Goal: Task Accomplishment & Management: Manage account settings

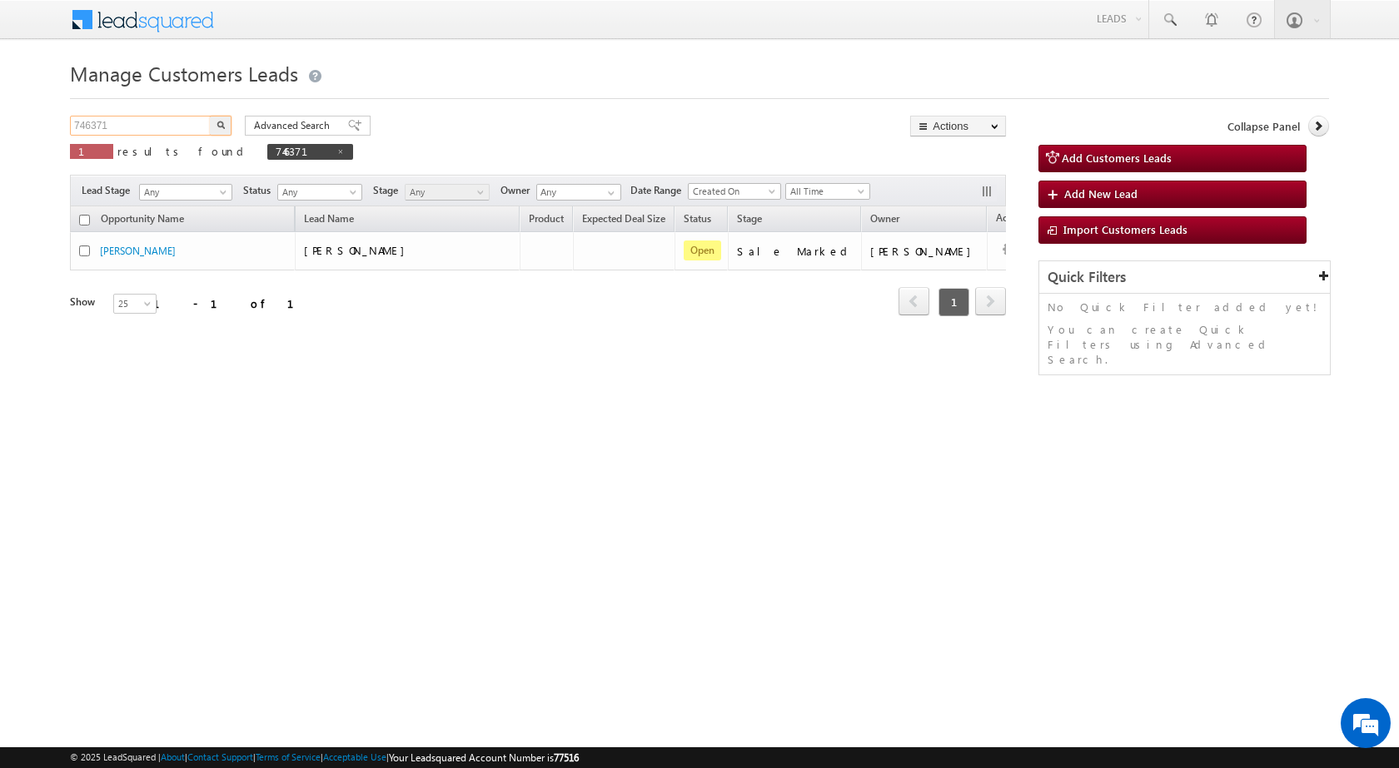
drag, startPoint x: 147, startPoint y: 117, endPoint x: 9, endPoint y: 116, distance: 137.4
click at [9, 116] on body "Menu [PERSON_NAME] sitar a7@ks erve." at bounding box center [699, 236] width 1399 height 472
paste input "8666"
type input "748666"
click at [226, 124] on button "button" at bounding box center [221, 126] width 22 height 20
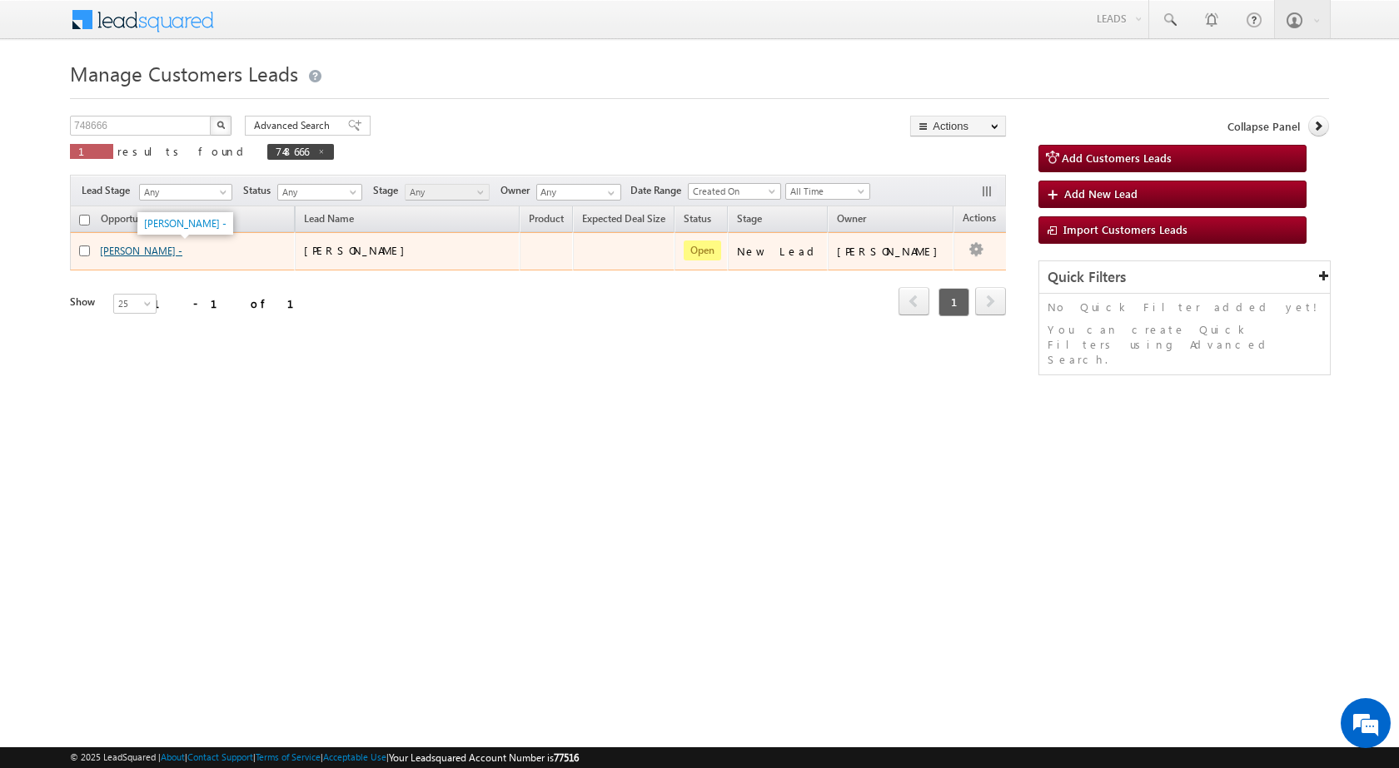
click at [138, 255] on link "[PERSON_NAME] -" at bounding box center [141, 251] width 82 height 12
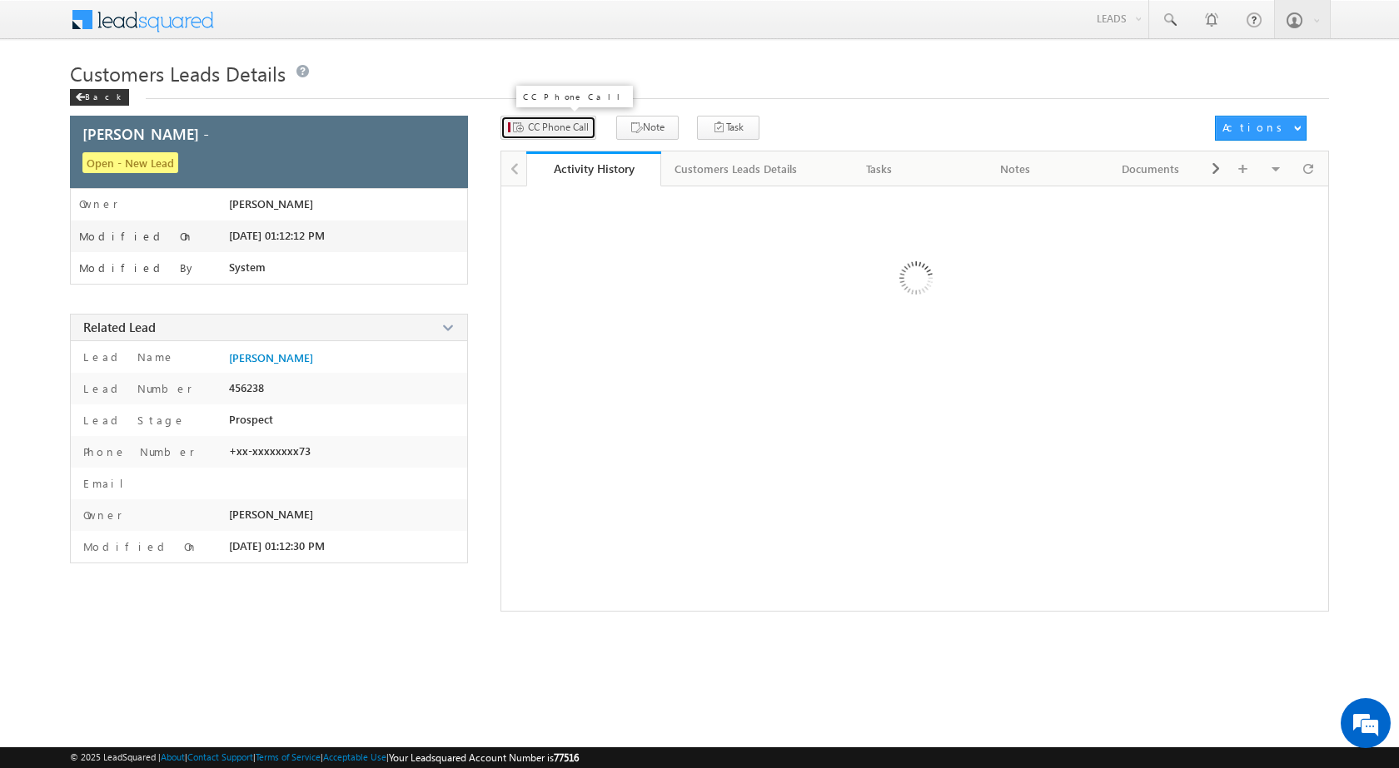
click at [563, 133] on button "CC Phone Call" at bounding box center [548, 128] width 96 height 24
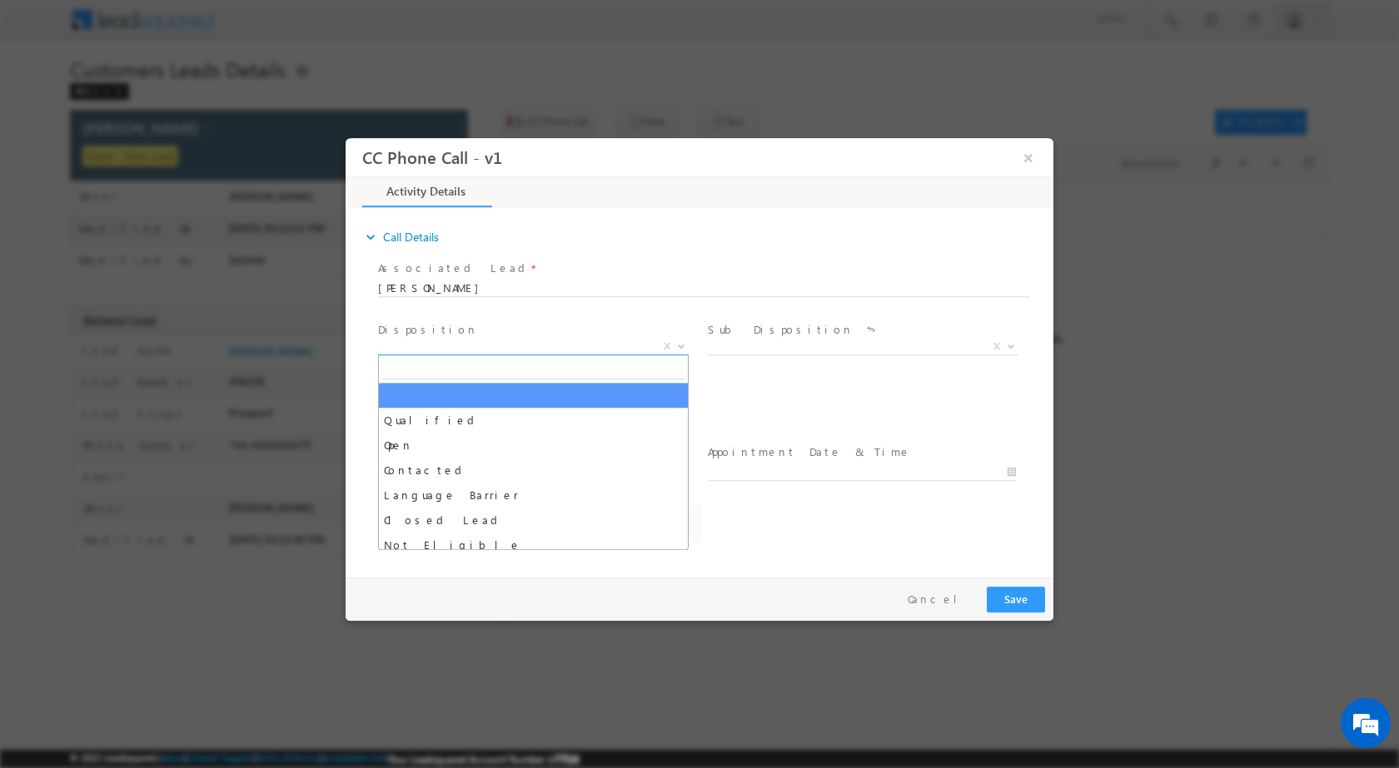
click at [675, 351] on span at bounding box center [679, 346] width 17 height 22
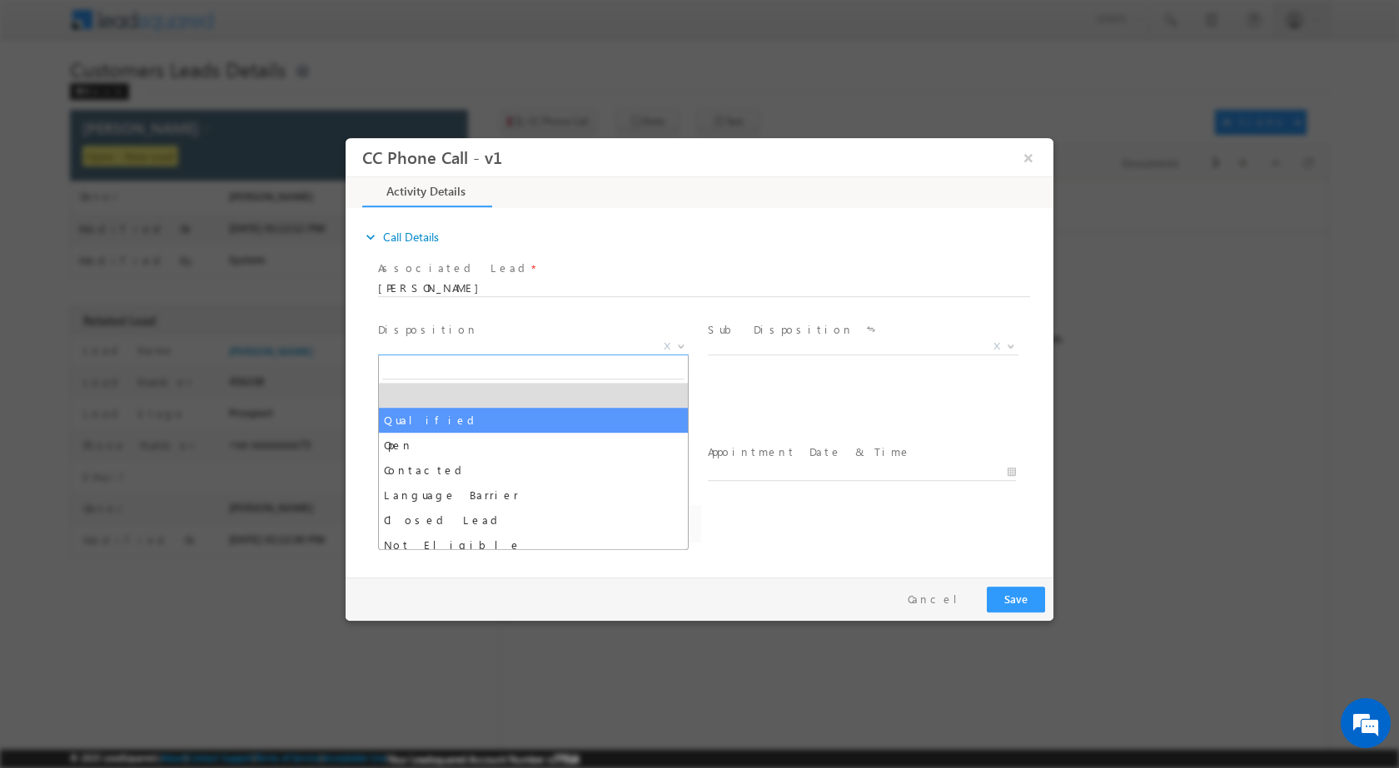
drag, startPoint x: 474, startPoint y: 413, endPoint x: 918, endPoint y: 343, distance: 450.1
select select "Qualified"
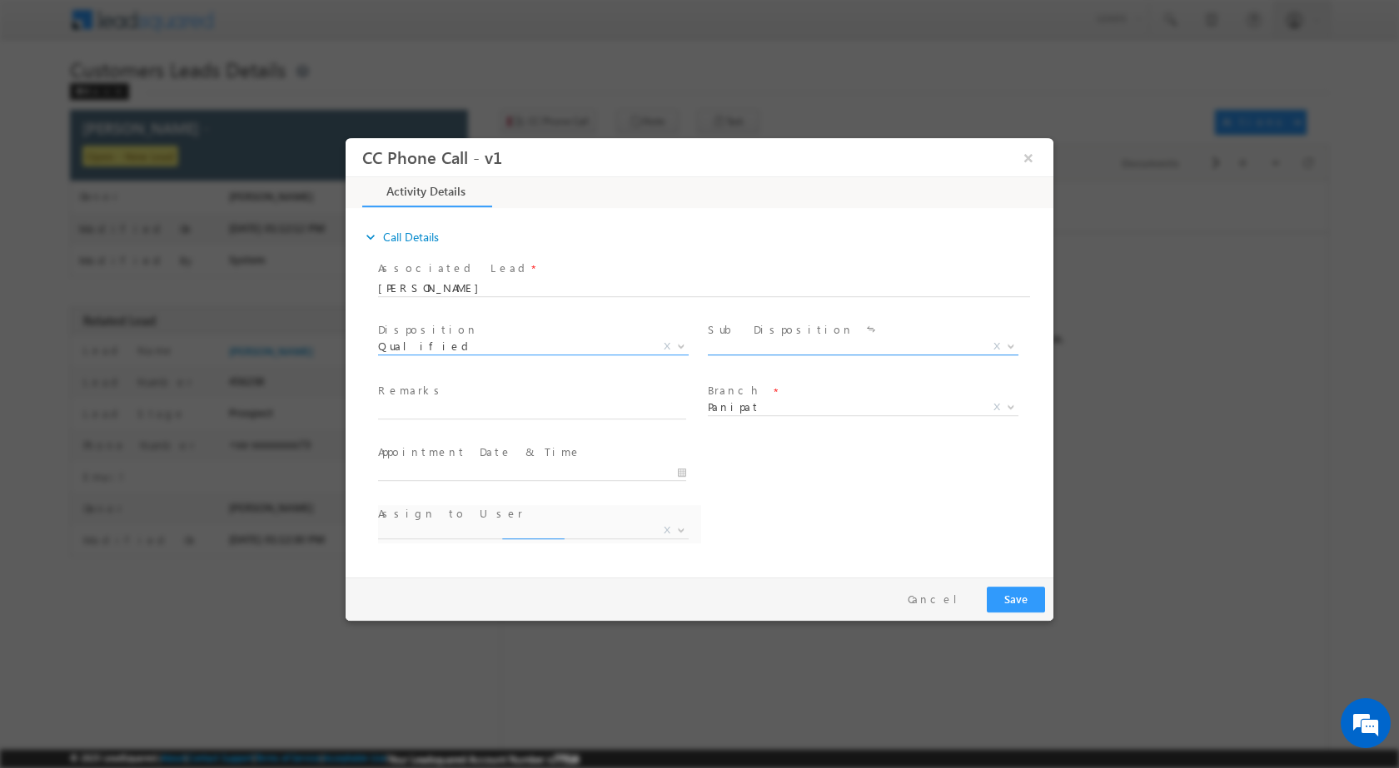
click at [1015, 346] on b at bounding box center [1011, 345] width 10 height 6
click at [868, 417] on span "Panipat X" at bounding box center [863, 410] width 311 height 17
select select "amit.vats@sgrlimited.in"
click at [1012, 344] on b at bounding box center [1011, 345] width 10 height 6
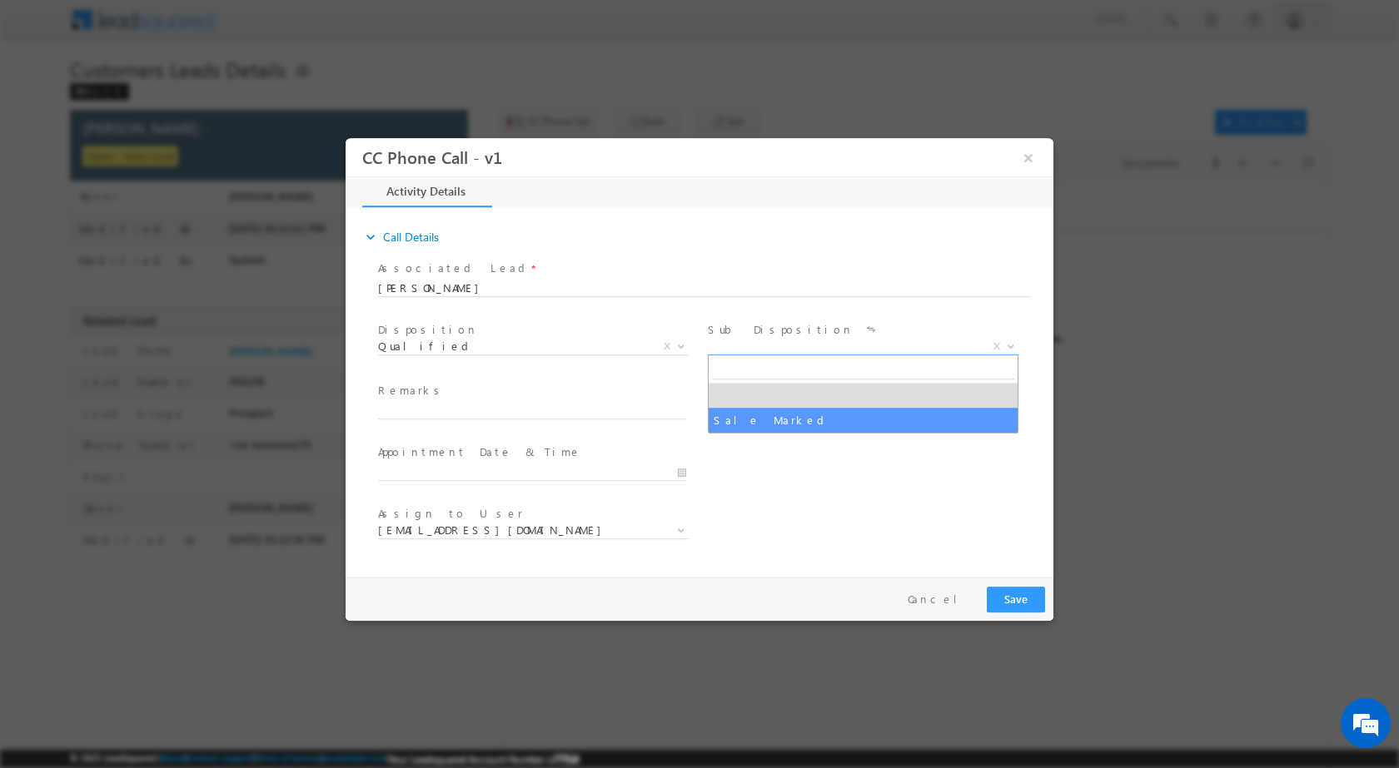
select select "Sale Marked"
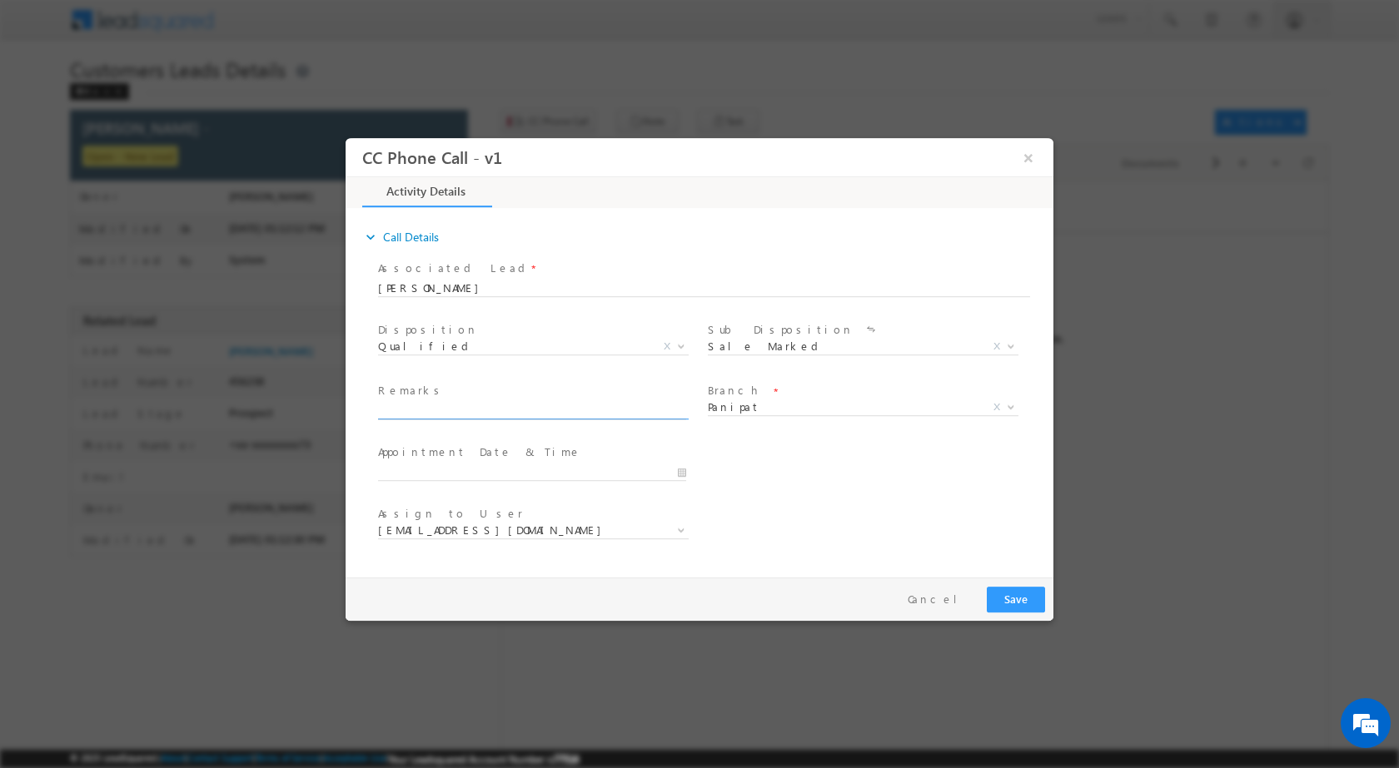
click at [633, 411] on input "text" at bounding box center [532, 410] width 308 height 17
paste input "748666"
drag, startPoint x: 462, startPoint y: 407, endPoint x: 348, endPoint y: 409, distance: 114.1
click at [348, 409] on div "expand_more Call Details Associated Lead * BABLU SHARMA BABLU SHARMA Yes No *" at bounding box center [700, 390] width 708 height 360
paste input "11/08-Customer name is BABLU SHARMA Customer age is 42 yrs Loan type is Constru…"
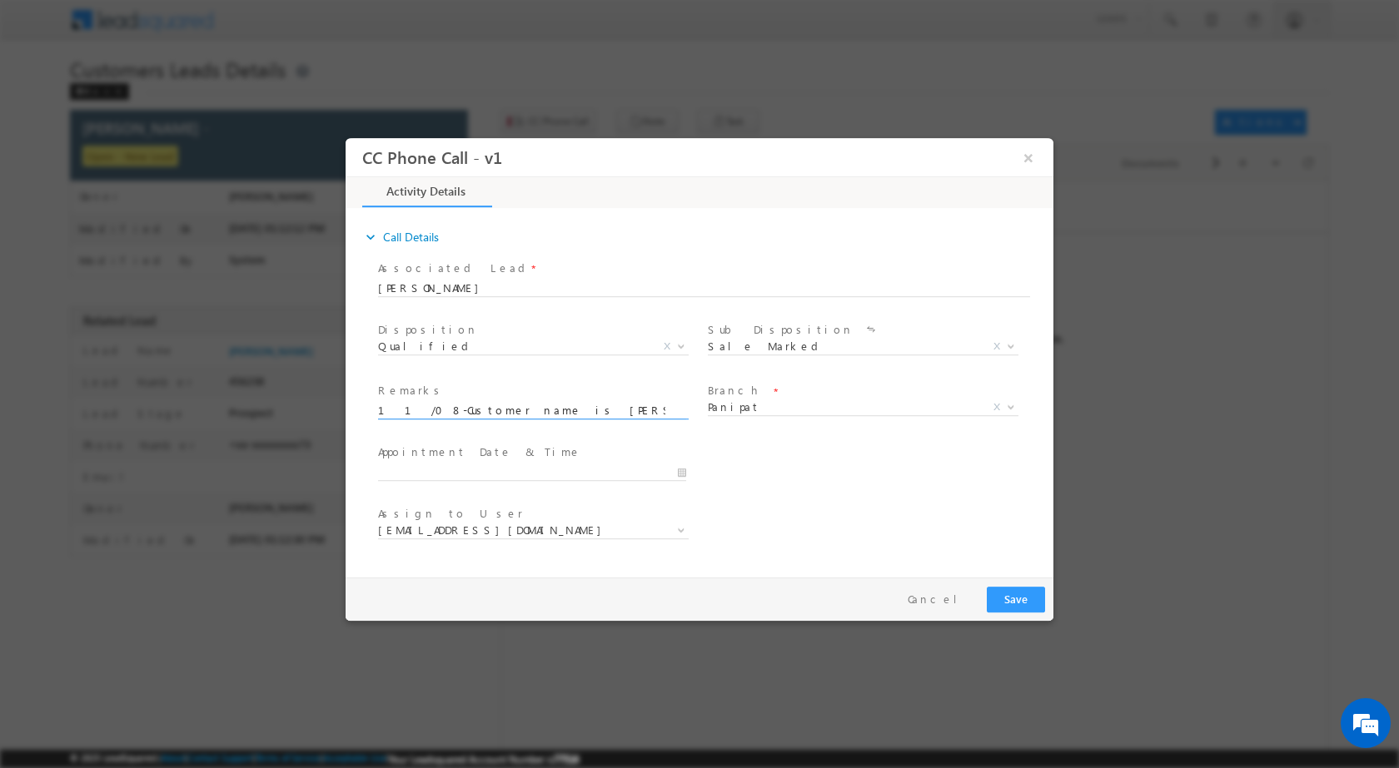
scroll to position [0, 715]
type input "11/08-Customer name is BABLU SHARMA Customer age is 42 yrs Loan type is Constru…"
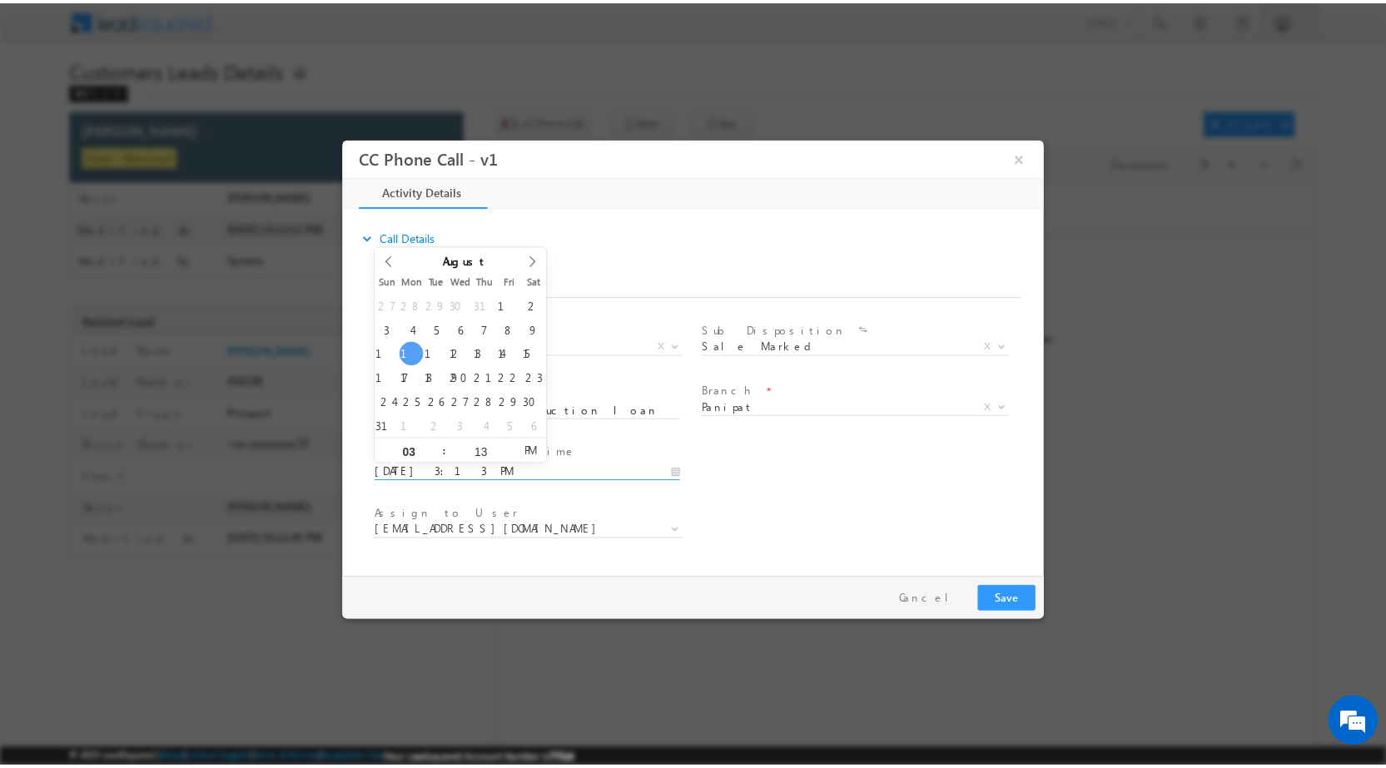
scroll to position [0, 0]
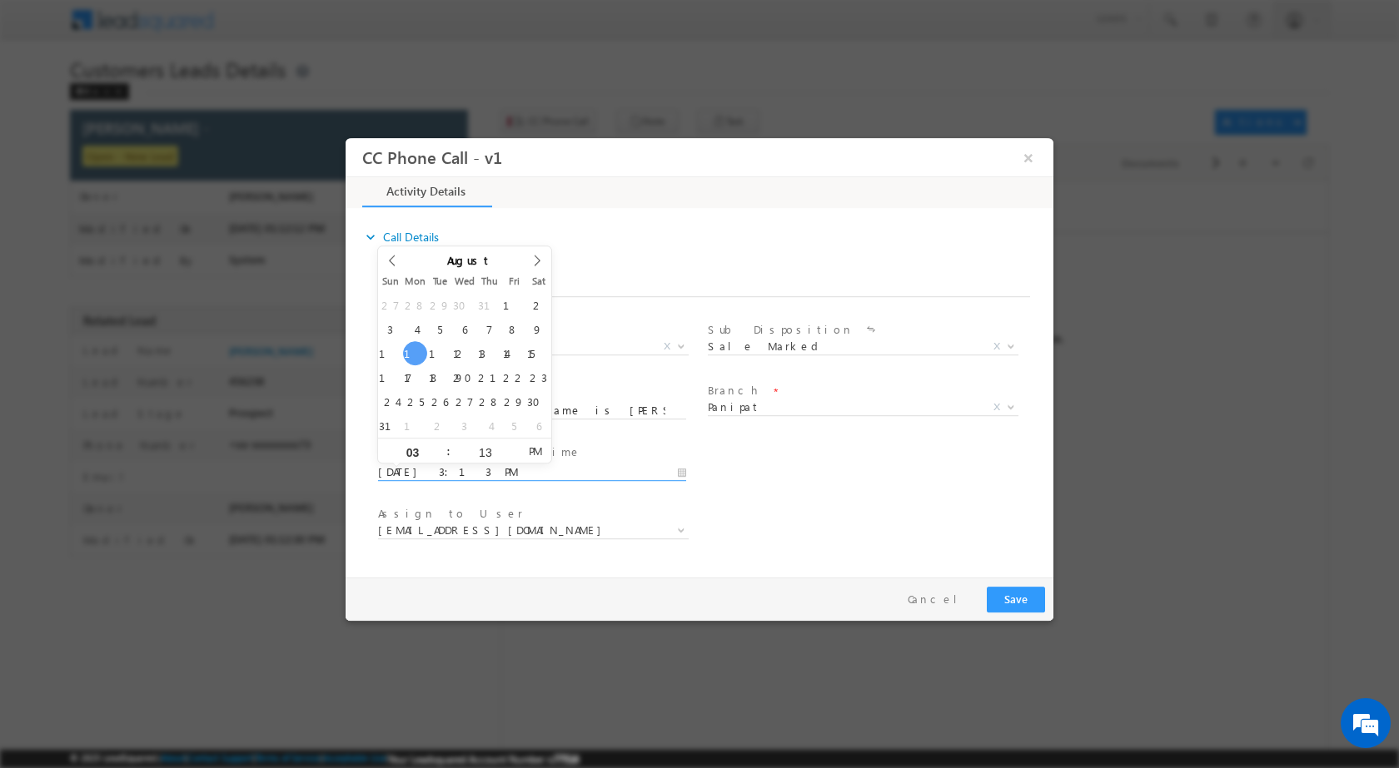
click at [682, 472] on input "08/11/2025 3:13 PM" at bounding box center [532, 472] width 308 height 17
type input "08/14/2025 3:13 PM"
click at [415, 454] on input "03" at bounding box center [412, 451] width 69 height 11
type input "11"
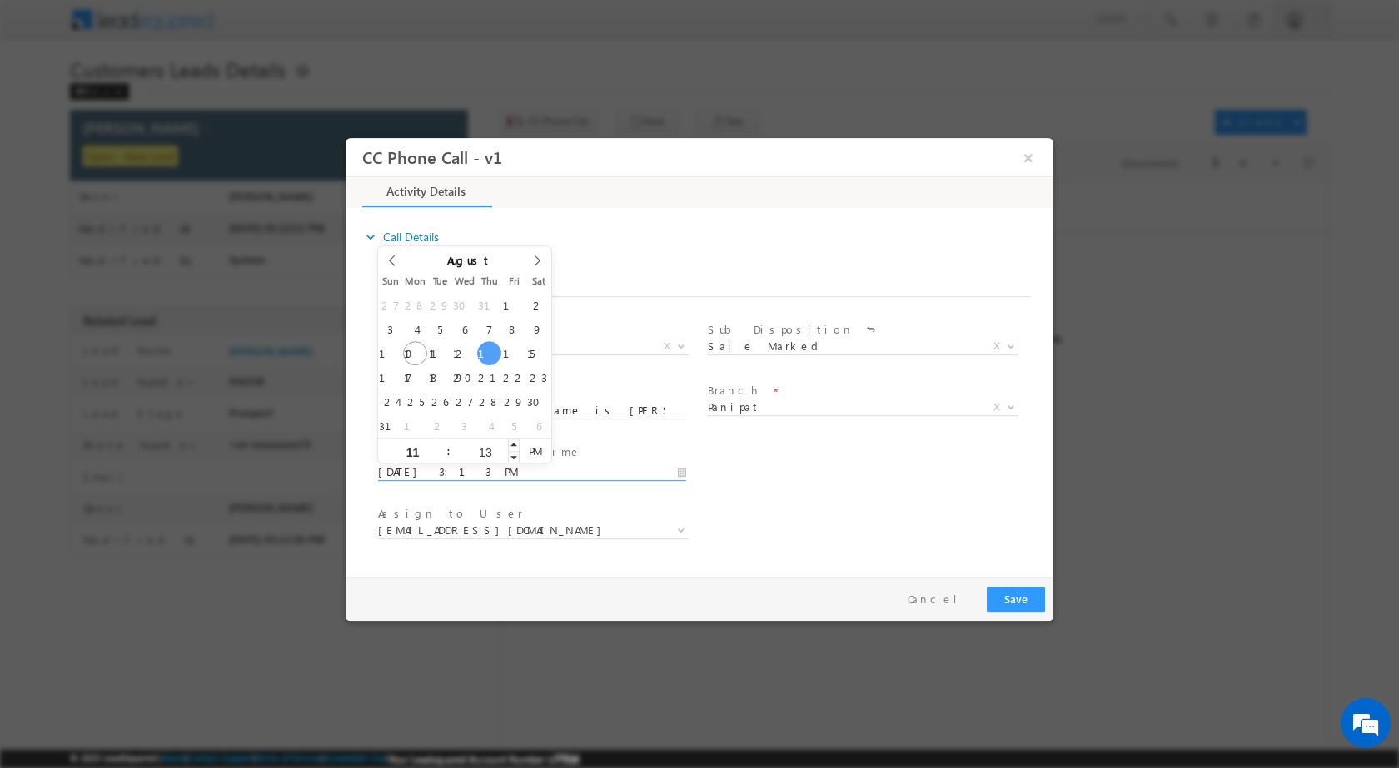
type input "08/14/2025 11:13 PM"
click at [487, 446] on input "13" at bounding box center [484, 451] width 69 height 11
type input "00"
type input "08/14/2025 11:00 AM"
click at [529, 452] on span "PM" at bounding box center [535, 450] width 31 height 25
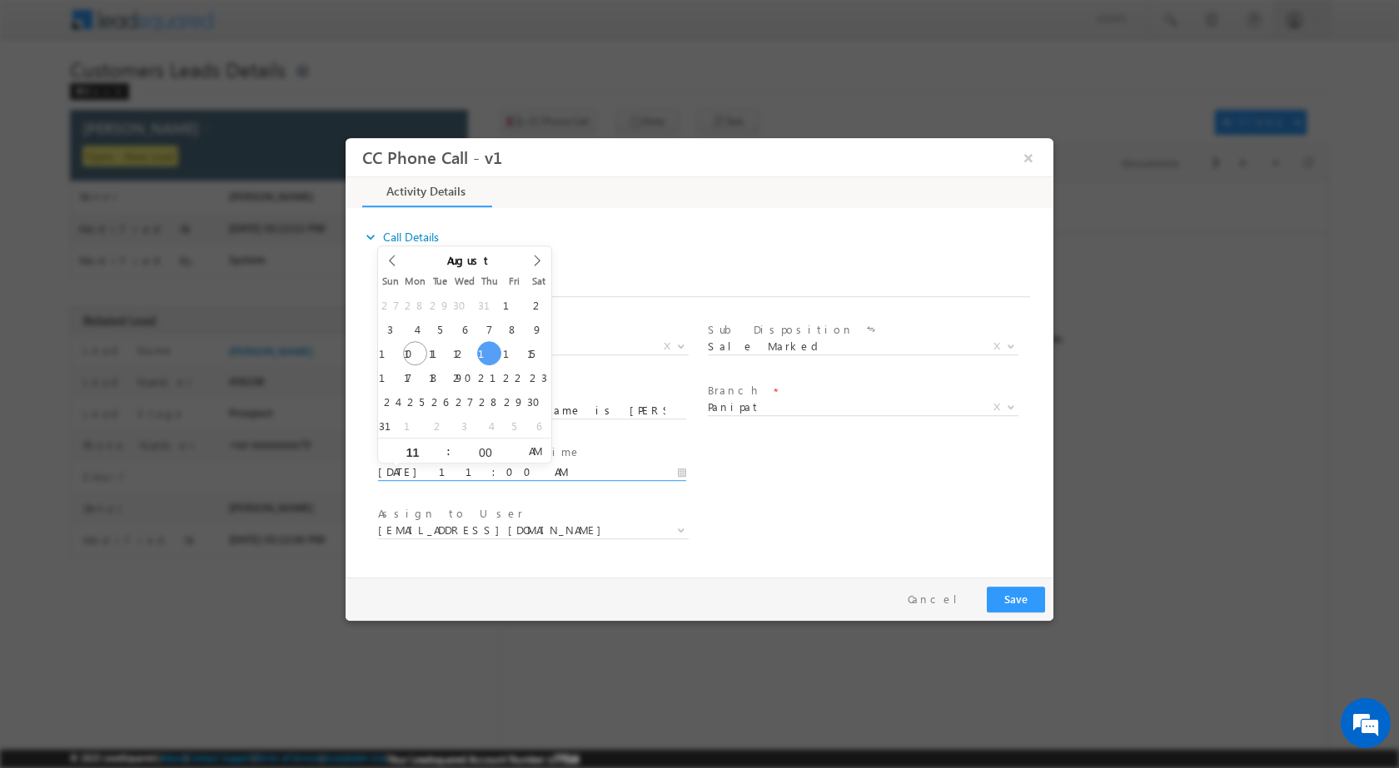
click at [832, 510] on div "Assign to User * amit.vats@sgrlimited.in anil.kumar5@sgrlimited.in ankit.sharma…" at bounding box center [714, 532] width 679 height 62
click at [468, 516] on span "Assign to User *" at bounding box center [531, 514] width 307 height 18
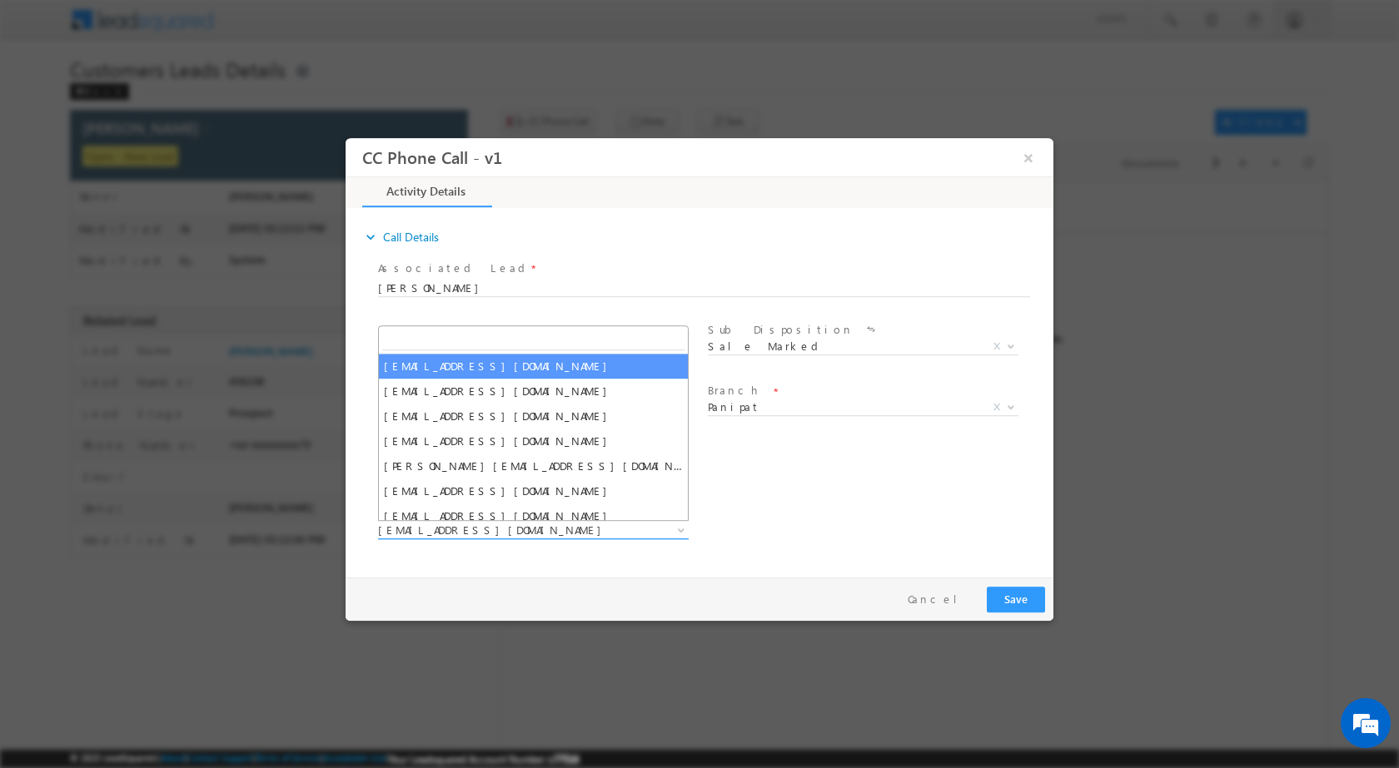
click at [672, 525] on span at bounding box center [679, 530] width 17 height 22
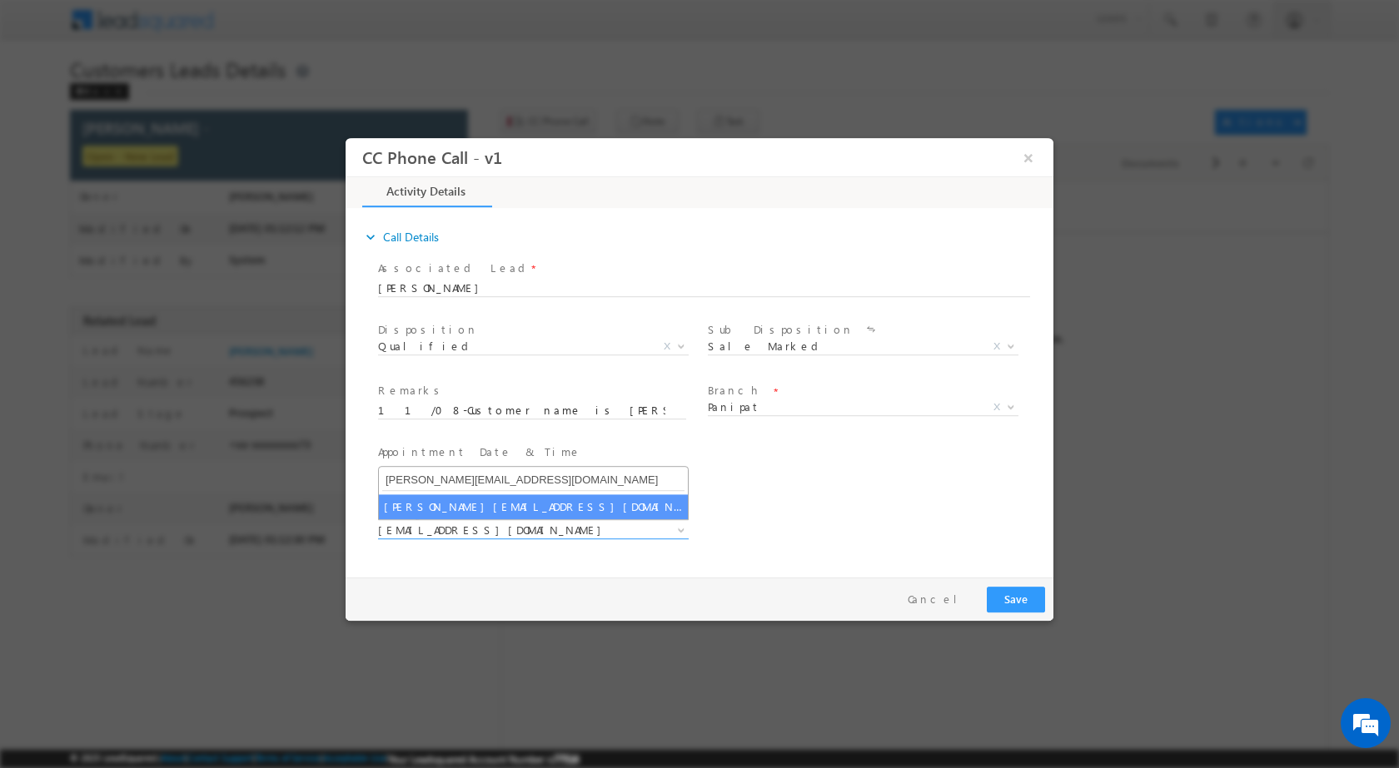
type input "rajbir.singh1@sgrlimited.in"
select select "rajbir.singh1@sgrlimited.in"
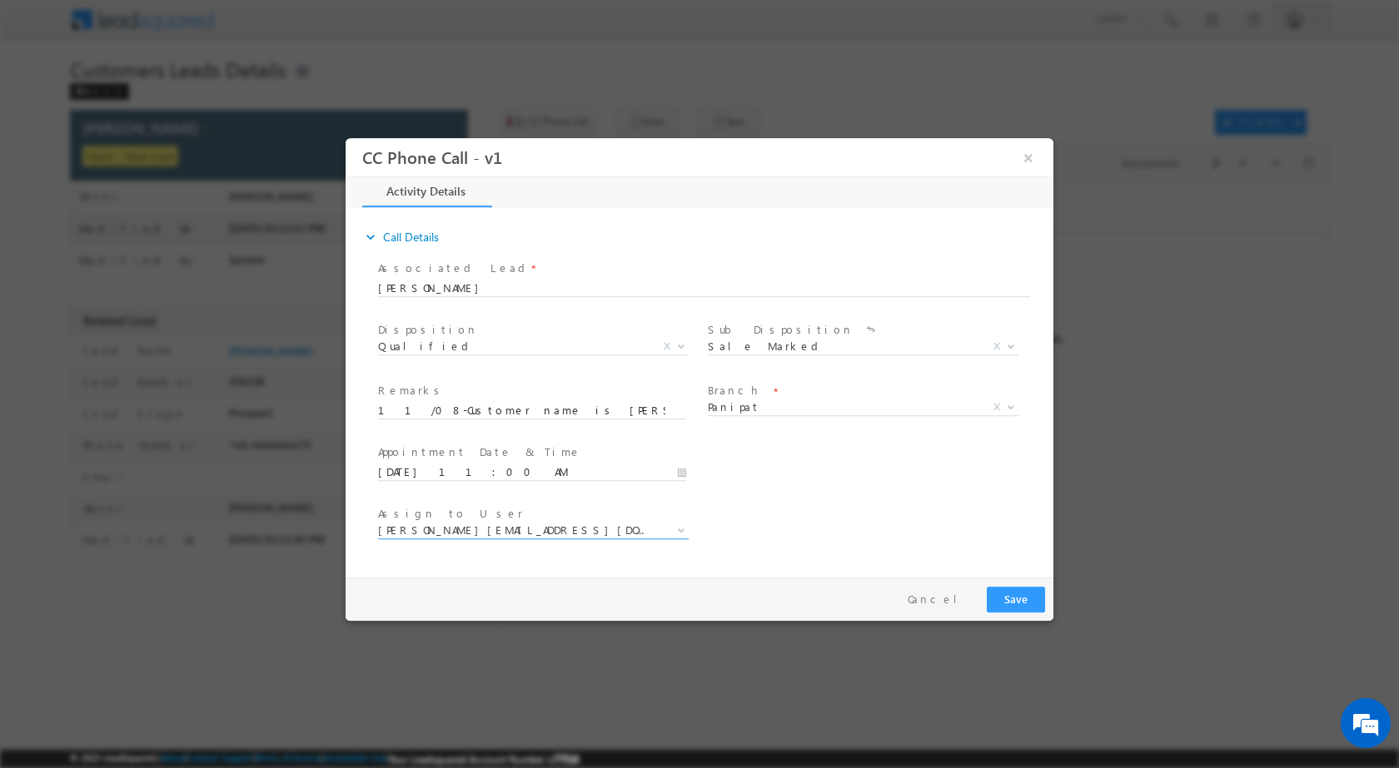
click at [374, 411] on div "Associated Lead * BABLU SHARMA BABLU SHARMA Would you like to fill field values…" at bounding box center [707, 409] width 691 height 307
click at [1026, 595] on button "Save" at bounding box center [1016, 599] width 58 height 26
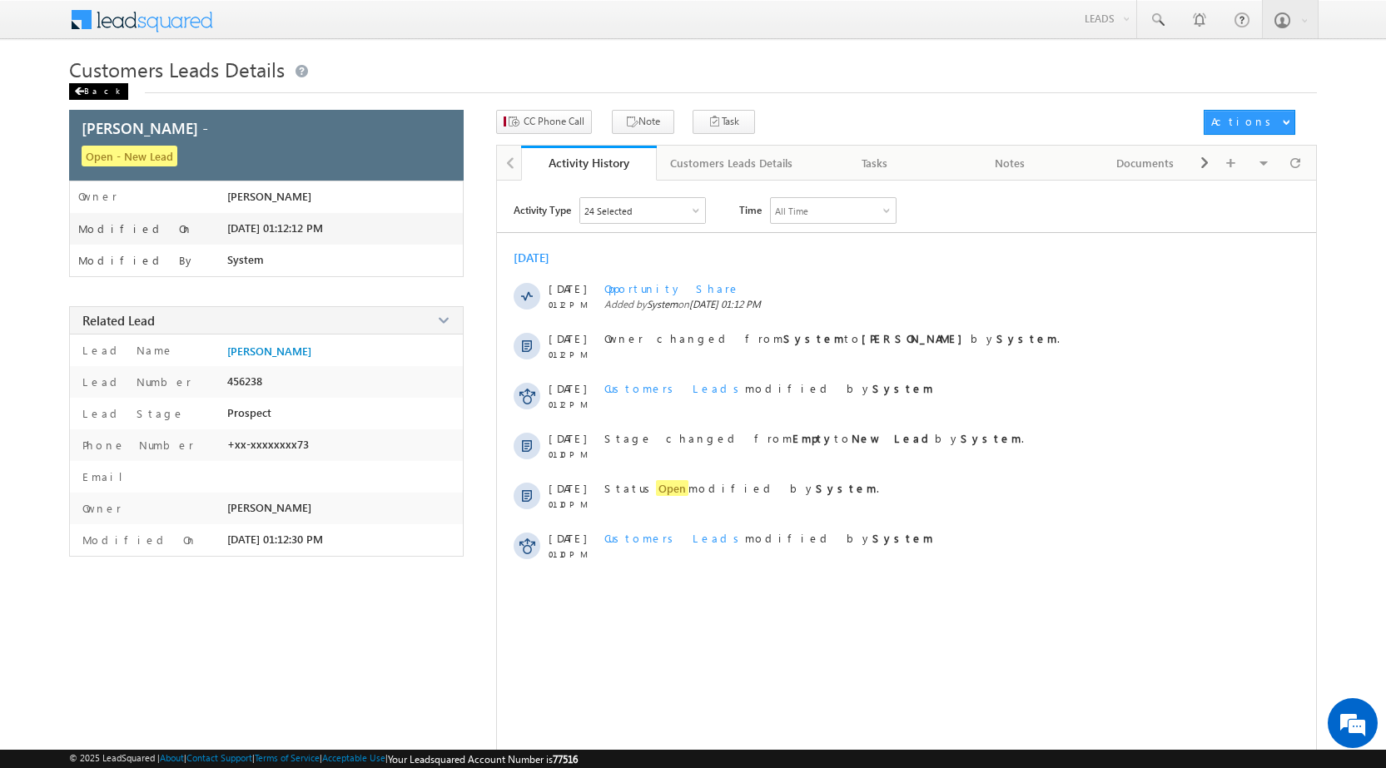
click at [92, 92] on div "Back" at bounding box center [98, 91] width 59 height 17
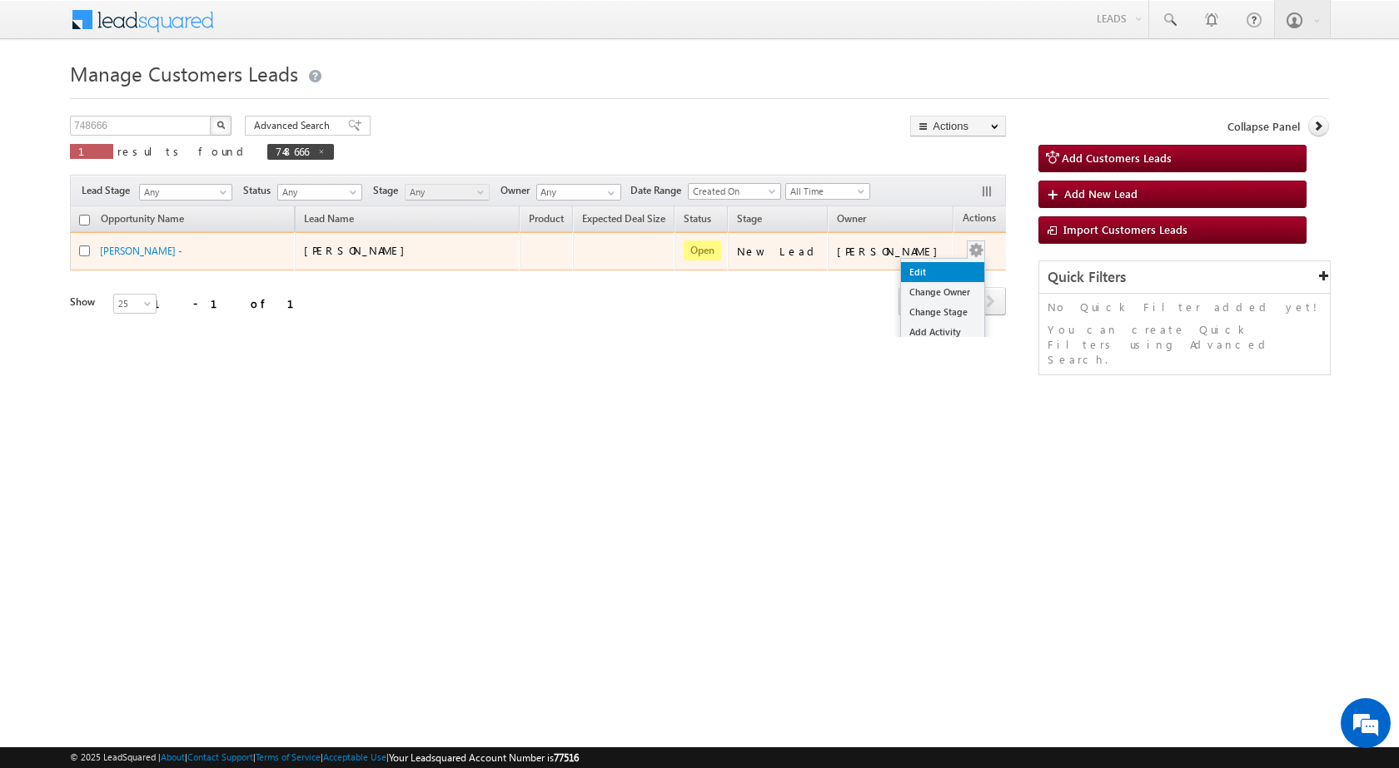
click at [913, 267] on link "Edit" at bounding box center [942, 272] width 83 height 20
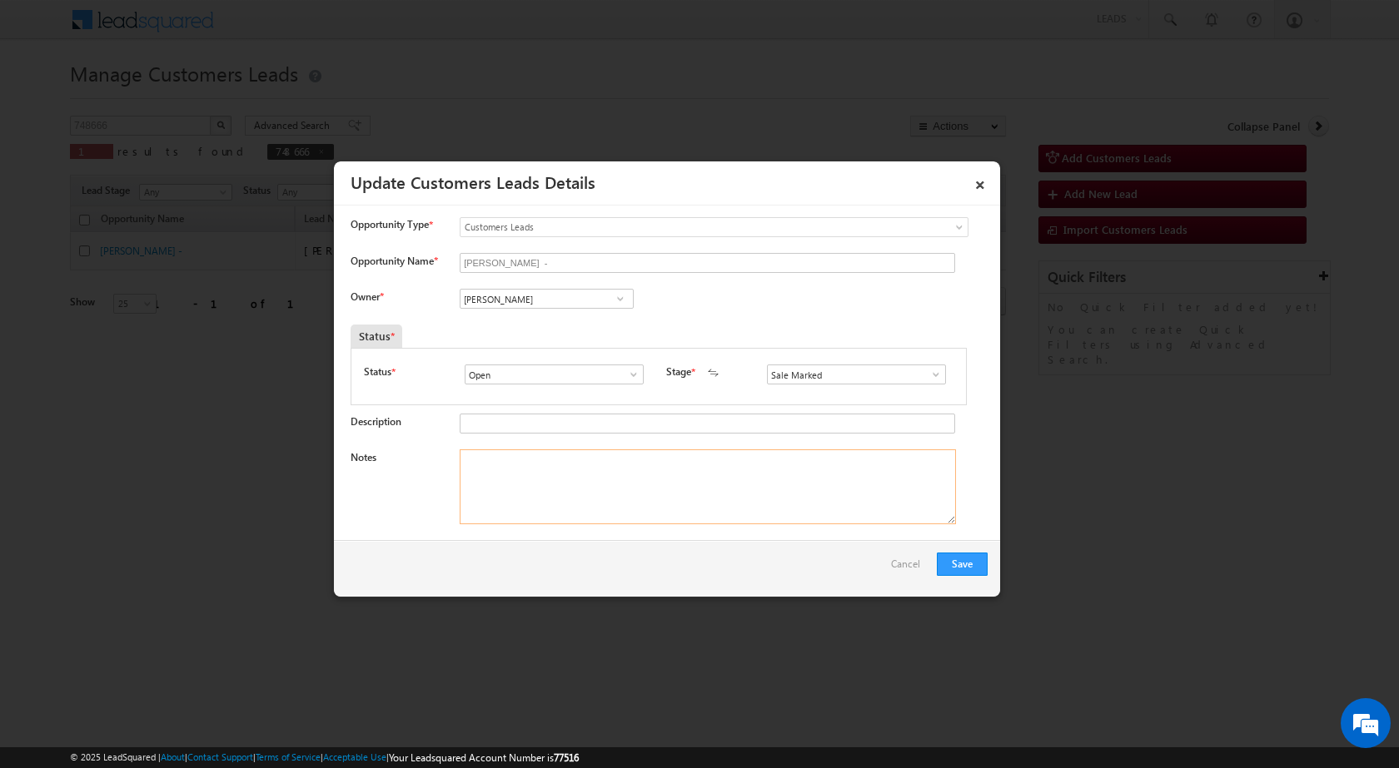
click at [566, 470] on textarea "Notes" at bounding box center [708, 487] width 496 height 75
paste textarea "11/08-Customer name is BABLU SHARMA Customer age is 42 yrs Loan type is Constru…"
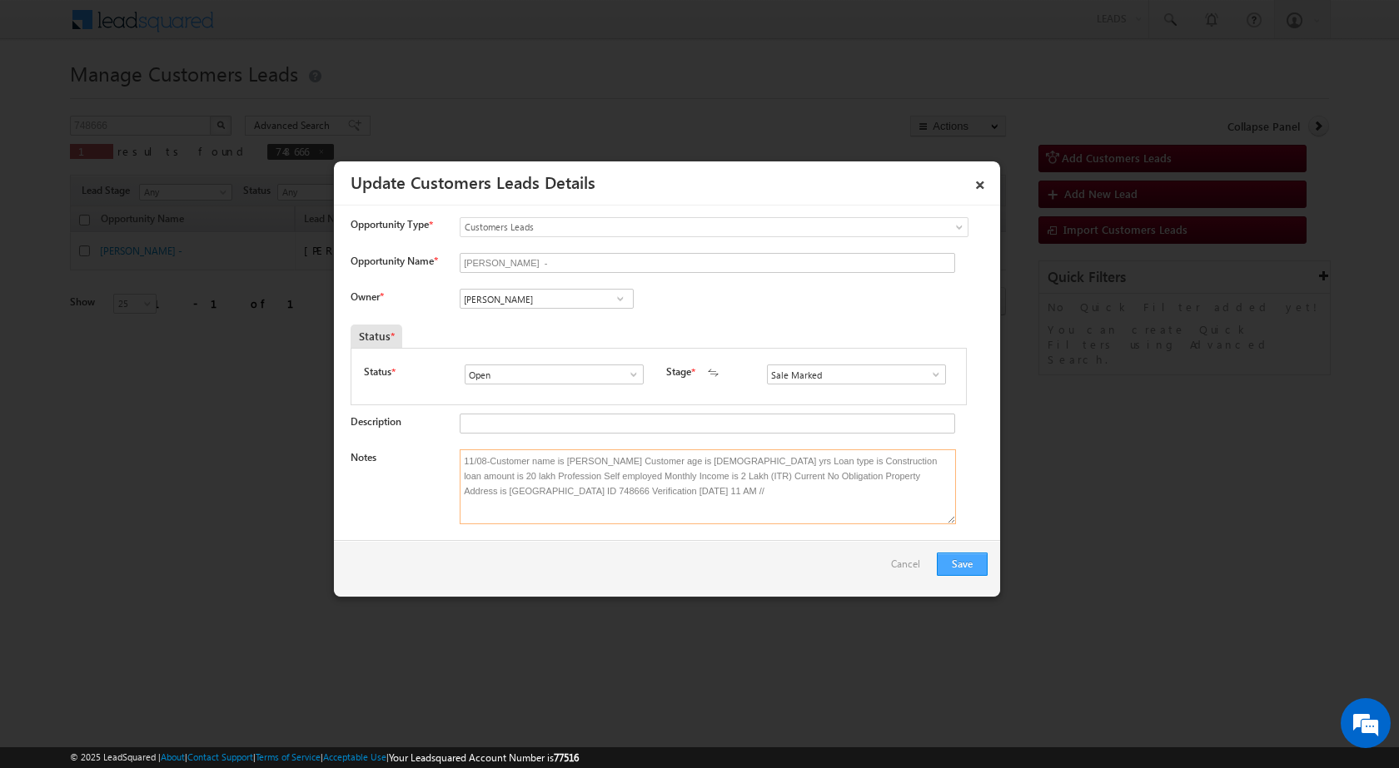
type textarea "11/08-Customer name is BABLU SHARMA Customer age is 42 yrs Loan type is Constru…"
click at [959, 567] on button "Save" at bounding box center [962, 564] width 51 height 23
